Goal: Transaction & Acquisition: Register for event/course

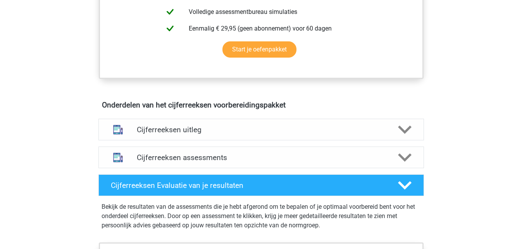
scroll to position [387, 0]
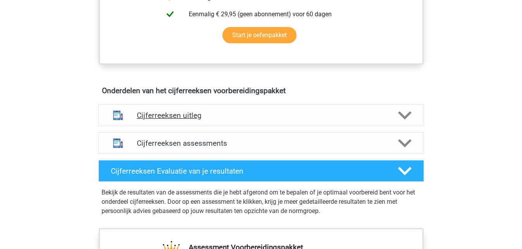
click at [404, 122] on icon at bounding box center [405, 116] width 14 height 14
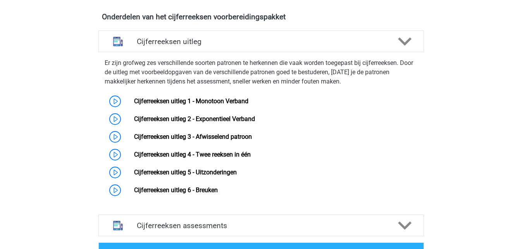
scroll to position [465, 0]
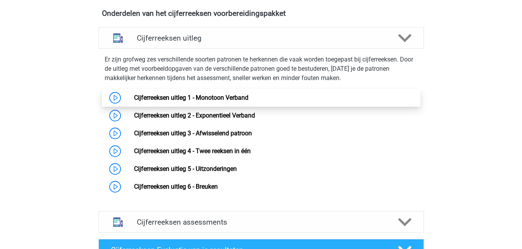
click at [170, 101] on link "Cijferreeksen uitleg 1 - Monotoon Verband" at bounding box center [191, 97] width 114 height 7
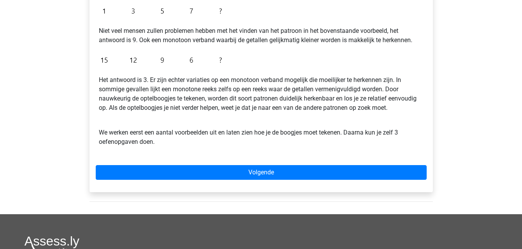
scroll to position [194, 0]
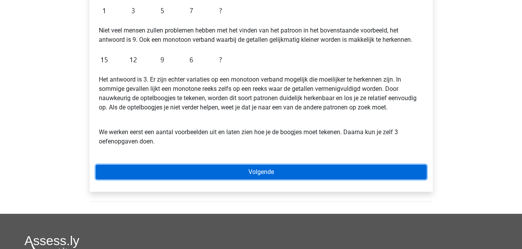
click at [289, 168] on link "Volgende" at bounding box center [261, 172] width 331 height 15
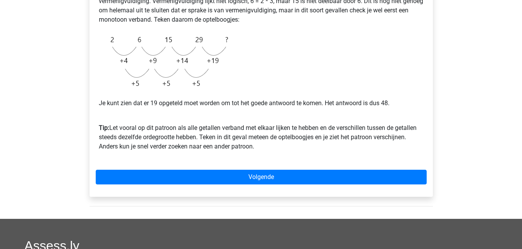
scroll to position [194, 0]
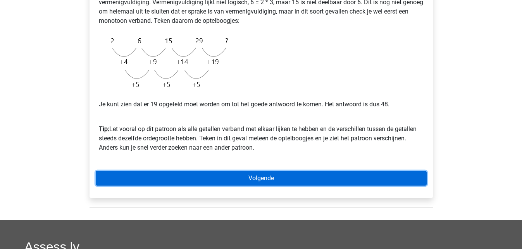
click at [290, 176] on link "Volgende" at bounding box center [261, 178] width 331 height 15
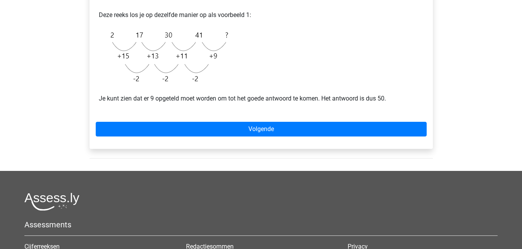
scroll to position [194, 0]
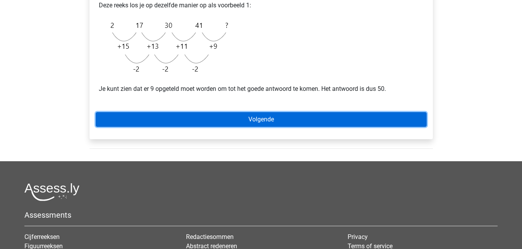
click at [266, 120] on link "Volgende" at bounding box center [261, 119] width 331 height 15
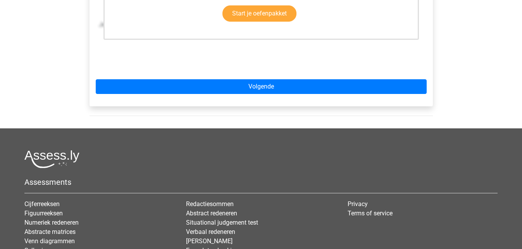
scroll to position [271, 0]
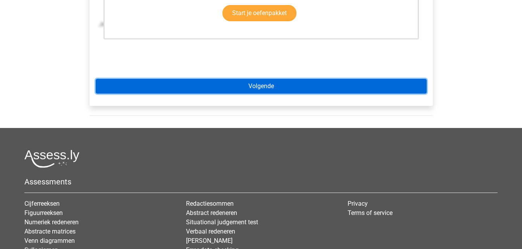
click at [278, 86] on link "Volgende" at bounding box center [261, 86] width 331 height 15
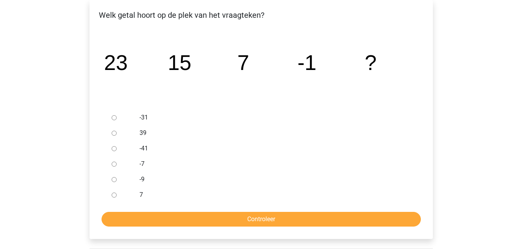
scroll to position [116, 0]
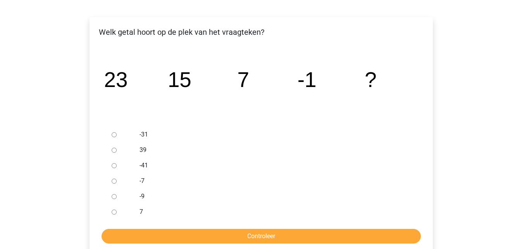
click at [114, 195] on input "-9" at bounding box center [114, 196] width 5 height 5
radio input "true"
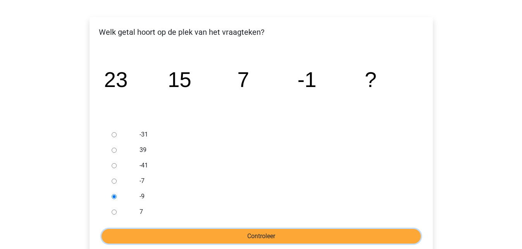
click at [269, 239] on input "Controleer" at bounding box center [260, 236] width 319 height 15
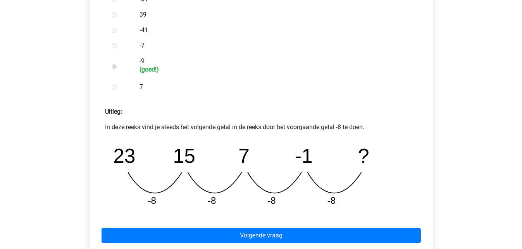
scroll to position [271, 0]
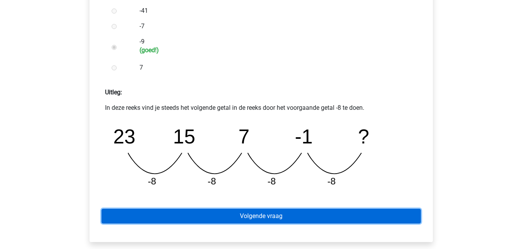
click at [277, 212] on link "Volgende vraag" at bounding box center [260, 216] width 319 height 15
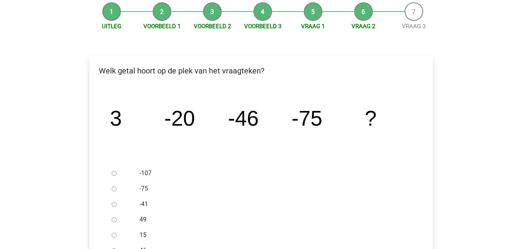
scroll to position [116, 0]
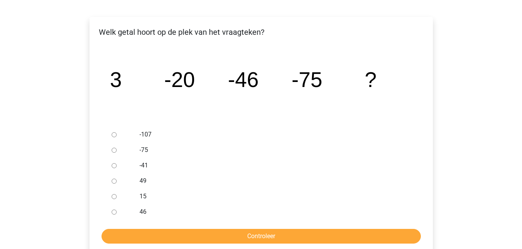
click at [142, 132] on label "-107" at bounding box center [273, 134] width 268 height 9
click at [117, 132] on input "-107" at bounding box center [114, 134] width 5 height 5
radio input "true"
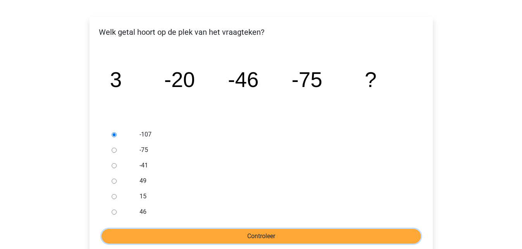
click at [264, 236] on input "Controleer" at bounding box center [260, 236] width 319 height 15
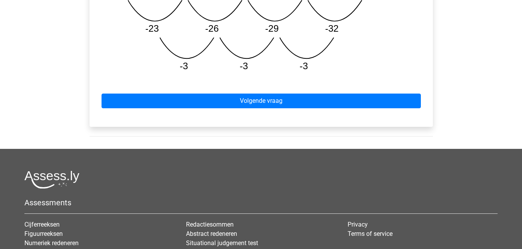
scroll to position [465, 0]
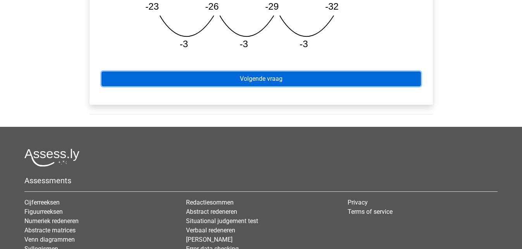
click at [278, 77] on link "Volgende vraag" at bounding box center [260, 79] width 319 height 15
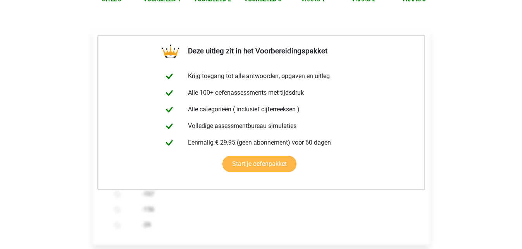
scroll to position [194, 0]
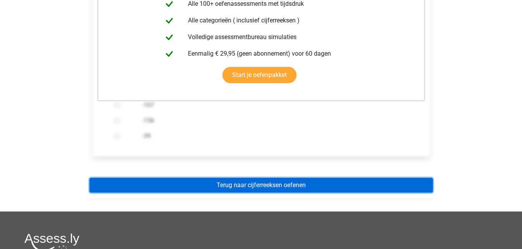
click at [253, 182] on link "Terug naar cijferreeksen oefenen" at bounding box center [260, 185] width 343 height 15
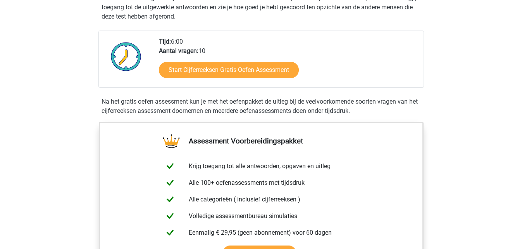
scroll to position [155, 0]
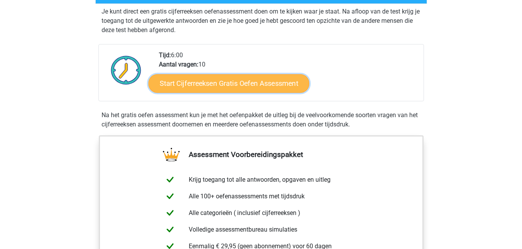
click at [252, 90] on link "Start Cijferreeksen Gratis Oefen Assessment" at bounding box center [228, 83] width 161 height 19
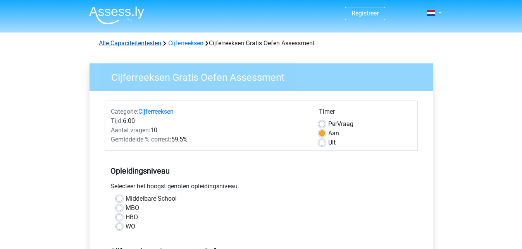
click at [134, 44] on link "Alle Capaciteitentesten" at bounding box center [130, 43] width 62 height 7
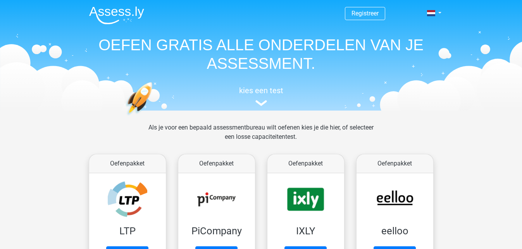
scroll to position [329, 0]
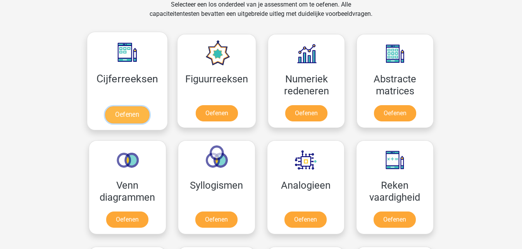
click at [128, 107] on link "Oefenen" at bounding box center [127, 115] width 44 height 17
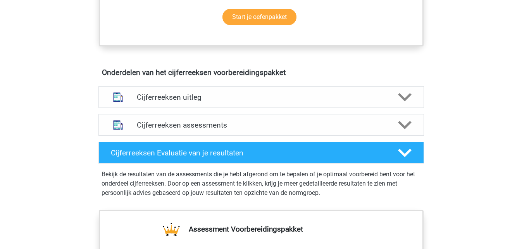
scroll to position [426, 0]
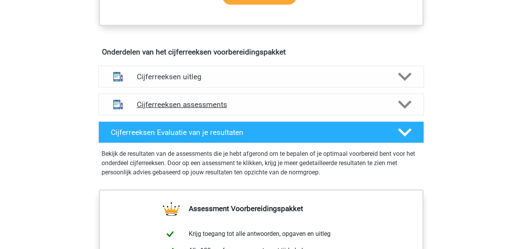
click at [203, 109] on h4 "Cijferreeksen assessments" at bounding box center [261, 104] width 249 height 9
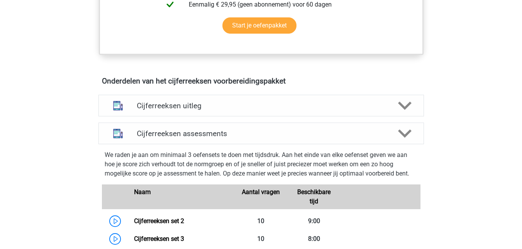
scroll to position [387, 0]
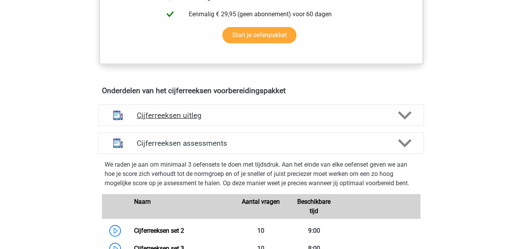
click at [185, 120] on h4 "Cijferreeksen uitleg" at bounding box center [261, 115] width 249 height 9
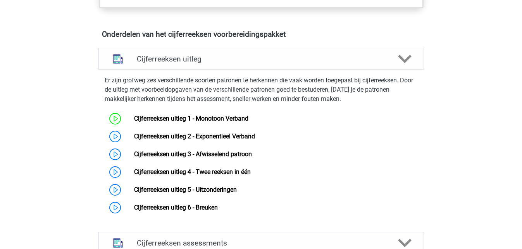
scroll to position [430, 0]
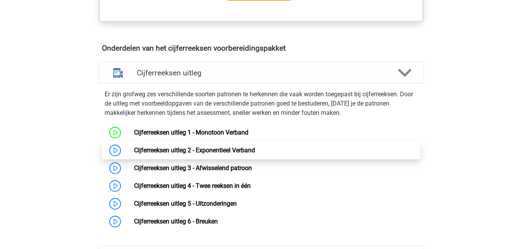
click at [152, 154] on link "Cijferreeksen uitleg 2 - Exponentieel Verband" at bounding box center [194, 150] width 121 height 7
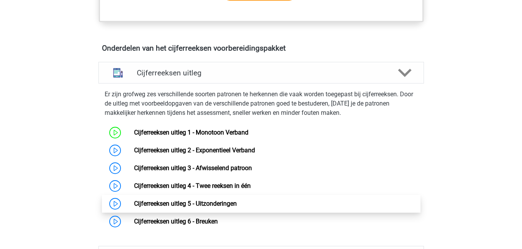
click at [162, 208] on link "Cijferreeksen uitleg 5 - Uitzonderingen" at bounding box center [185, 203] width 103 height 7
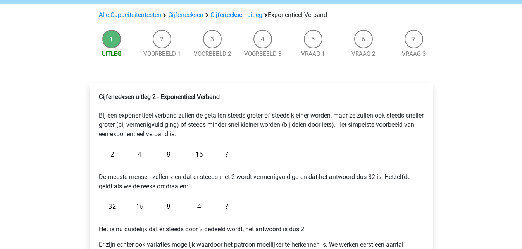
scroll to position [39, 0]
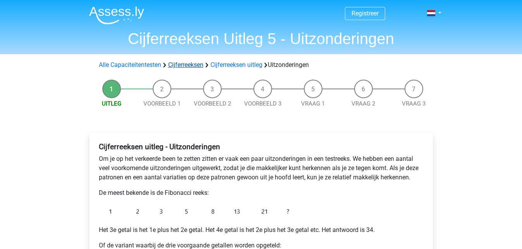
click at [186, 67] on link "Cijferreeksen" at bounding box center [185, 64] width 35 height 7
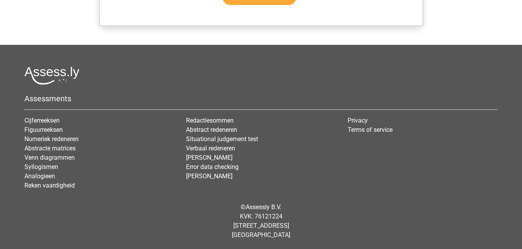
scroll to position [761, 0]
click at [35, 130] on link "Figuurreeksen" at bounding box center [43, 129] width 38 height 7
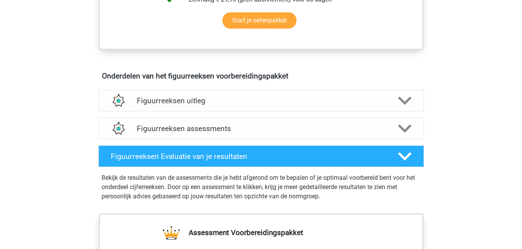
scroll to position [426, 0]
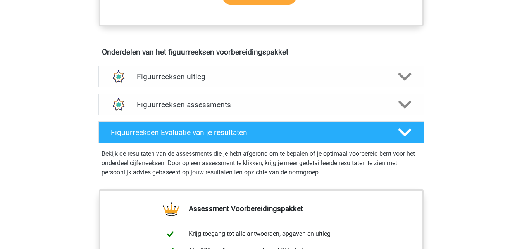
click at [162, 75] on h4 "Figuurreeksen uitleg" at bounding box center [261, 76] width 249 height 9
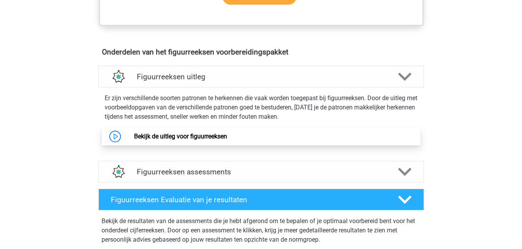
click at [196, 140] on link "Bekijk de uitleg voor figuurreeksen" at bounding box center [180, 136] width 93 height 7
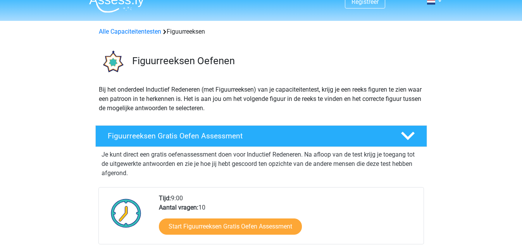
scroll to position [0, 0]
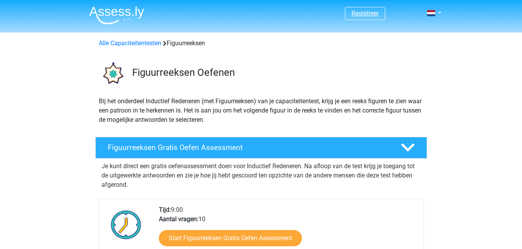
click at [363, 12] on link "Registreer" at bounding box center [364, 13] width 27 height 7
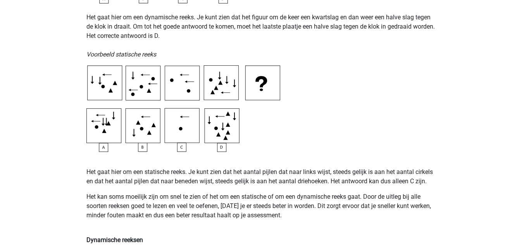
scroll to position [387, 0]
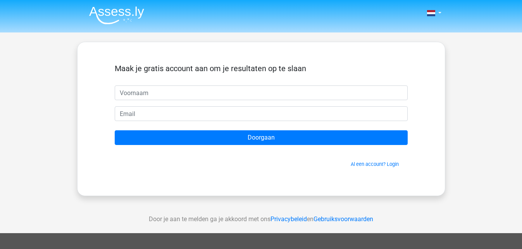
click at [173, 92] on input "text" at bounding box center [261, 93] width 293 height 15
type input "[PERSON_NAME]"
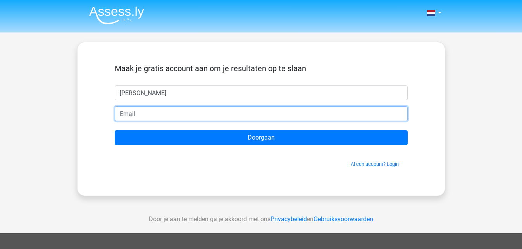
click at [164, 115] on input "email" at bounding box center [261, 114] width 293 height 15
type input "ralfvdbroek@hotmail.com"
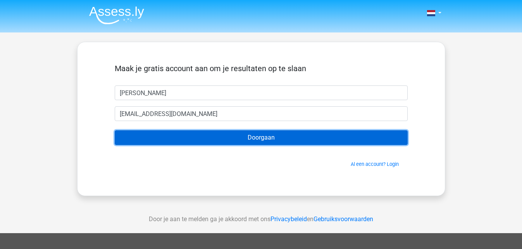
click at [262, 134] on input "Doorgaan" at bounding box center [261, 138] width 293 height 15
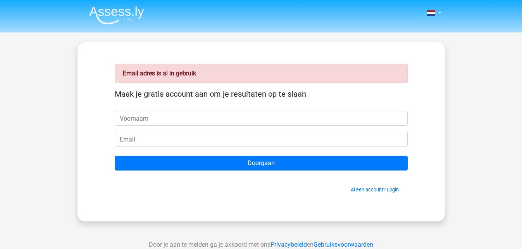
click at [177, 119] on input "text" at bounding box center [261, 118] width 293 height 15
type input "[PERSON_NAME]"
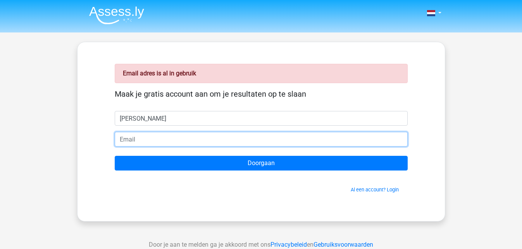
click at [175, 138] on input "email" at bounding box center [261, 139] width 293 height 15
click at [167, 141] on input "ralfvdbroek@hotmail.com" at bounding box center [261, 139] width 293 height 15
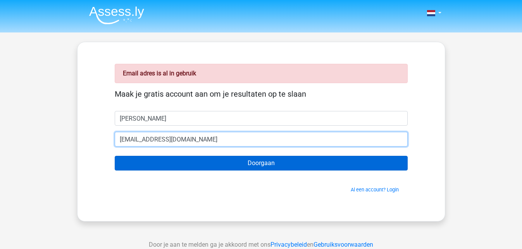
type input "ralfvdbroek@gmail.com"
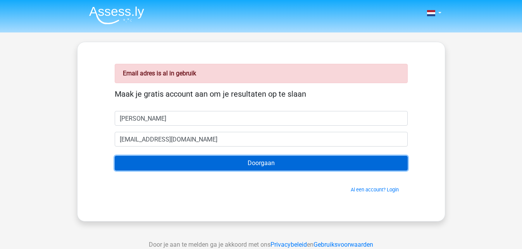
click at [256, 163] on input "Doorgaan" at bounding box center [261, 163] width 293 height 15
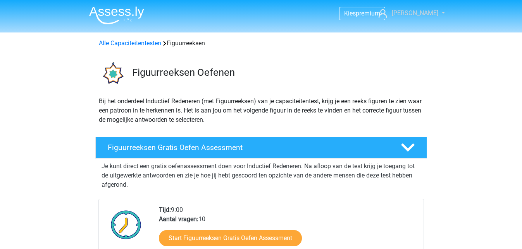
click at [435, 14] on link "[PERSON_NAME]" at bounding box center [407, 13] width 64 height 9
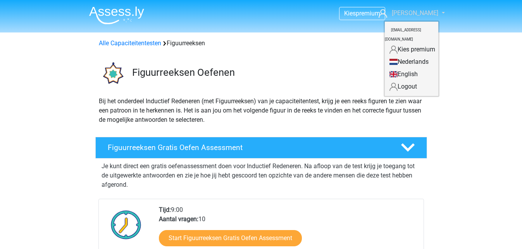
click at [435, 14] on link "[PERSON_NAME]" at bounding box center [407, 13] width 64 height 9
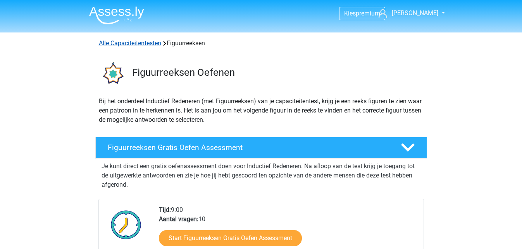
click at [137, 43] on link "Alle Capaciteitentesten" at bounding box center [130, 43] width 62 height 7
